Goal: Entertainment & Leisure: Consume media (video, audio)

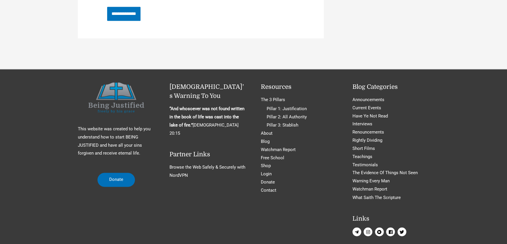
scroll to position [1206, 0]
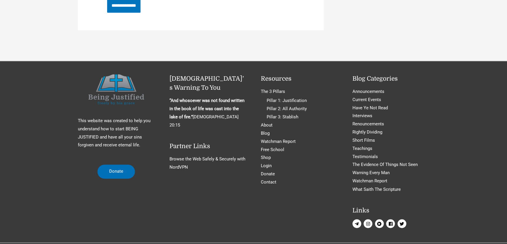
click at [375, 219] on span "play-circle" at bounding box center [379, 223] width 9 height 9
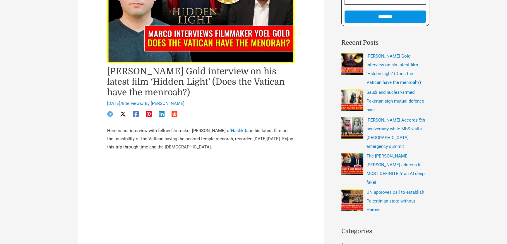
scroll to position [222, 0]
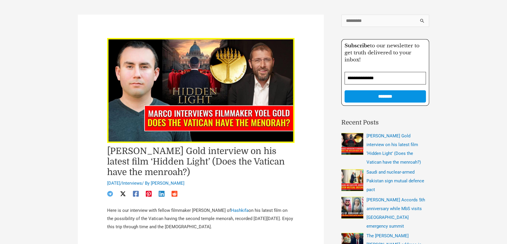
scroll to position [35, 0]
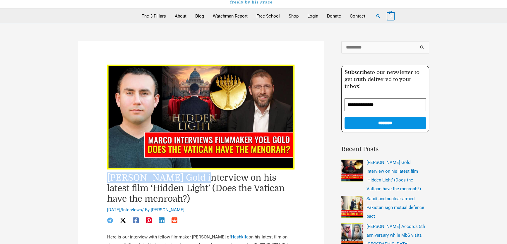
drag, startPoint x: 108, startPoint y: 178, endPoint x: 191, endPoint y: 177, distance: 82.5
click at [191, 177] on h1 "[PERSON_NAME] Gold interview on his latest film ‘Hidden Light’ (Does the Vatica…" at bounding box center [200, 189] width 187 height 32
copy h1 "Yoel Gold interview"
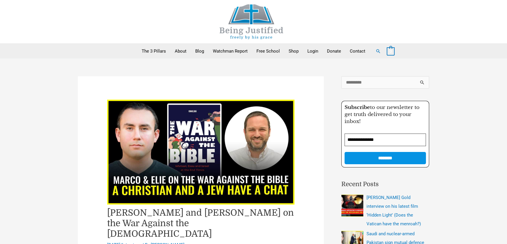
scroll to position [80, 0]
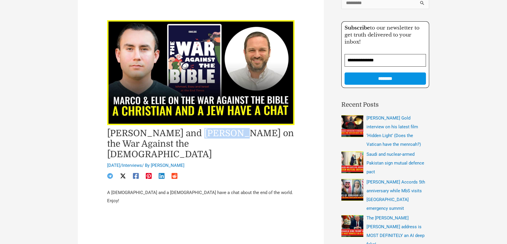
drag, startPoint x: 190, startPoint y: 137, endPoint x: 222, endPoint y: 136, distance: 31.0
click at [222, 136] on h1 "[PERSON_NAME] and [PERSON_NAME] on the War Against the [DEMOGRAPHIC_DATA]" at bounding box center [200, 144] width 187 height 32
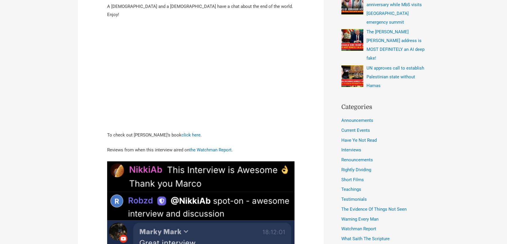
scroll to position [159, 0]
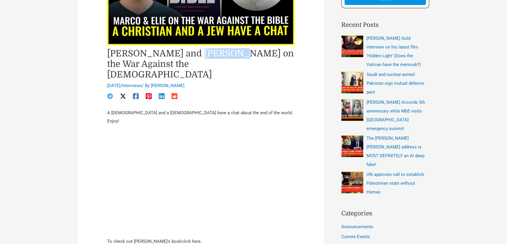
click at [181, 239] on link "click here" at bounding box center [190, 241] width 19 height 5
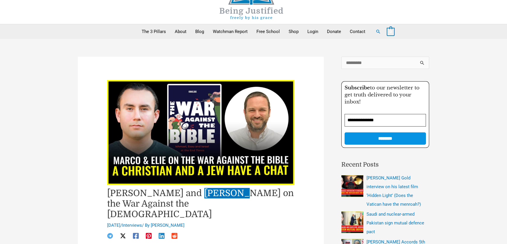
scroll to position [0, 0]
